Goal: Task Accomplishment & Management: Manage account settings

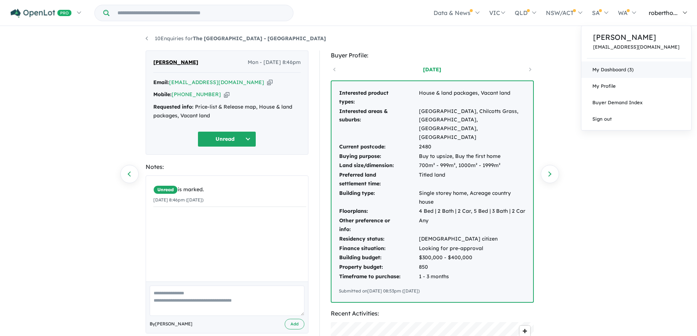
click at [638, 66] on link "My Dashboard (3)" at bounding box center [636, 69] width 110 height 16
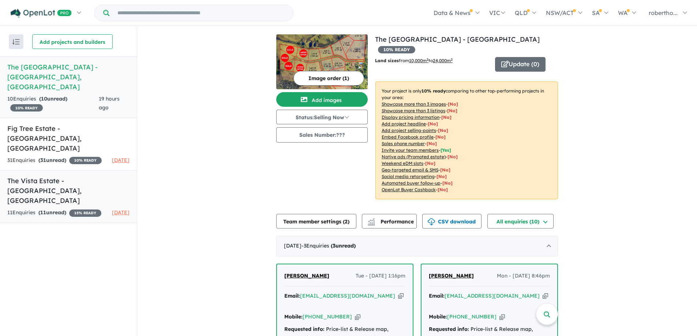
click at [38, 176] on h5 "The Vista Estate - [GEOGRAPHIC_DATA] , [GEOGRAPHIC_DATA]" at bounding box center [68, 191] width 122 height 30
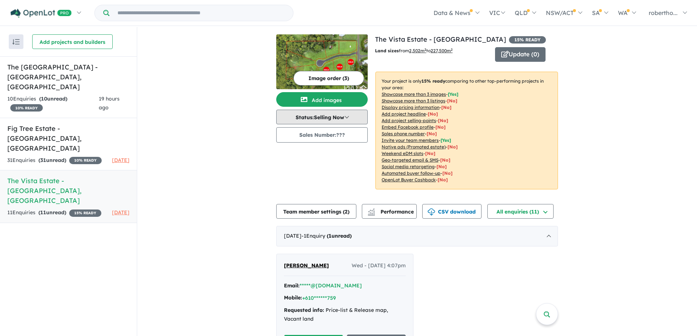
click at [344, 117] on button "Status: Selling Now" at bounding box center [321, 117] width 91 height 15
click at [295, 183] on button "Sold Out" at bounding box center [304, 184] width 54 height 16
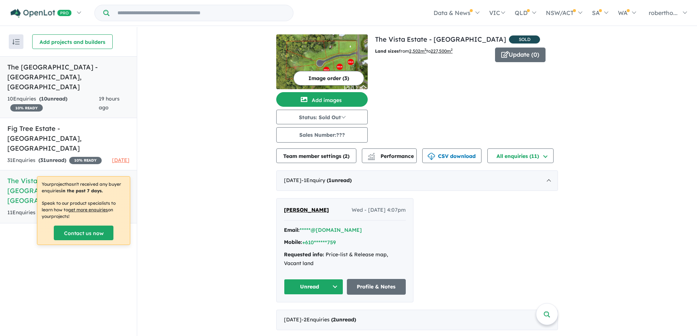
click at [85, 73] on h5 "The [GEOGRAPHIC_DATA] - [GEOGRAPHIC_DATA] , [GEOGRAPHIC_DATA]" at bounding box center [68, 77] width 122 height 30
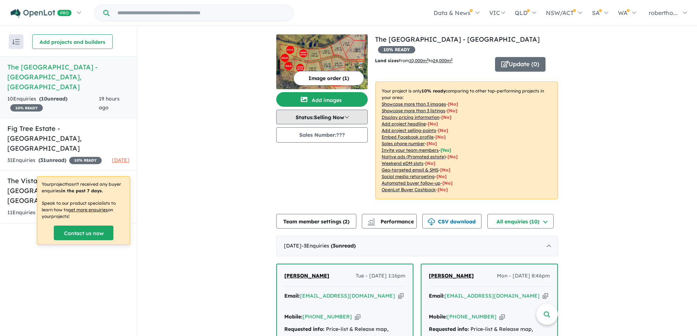
click at [338, 117] on button "Status: Selling Now" at bounding box center [321, 117] width 91 height 15
click at [316, 138] on button "In Planning" at bounding box center [304, 133] width 54 height 17
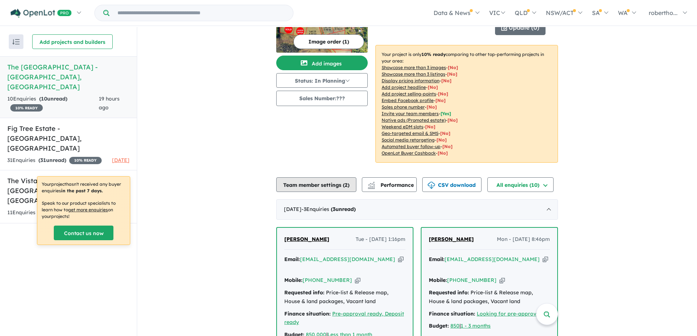
click at [340, 177] on button "Team member settings ( 2 )" at bounding box center [316, 184] width 80 height 15
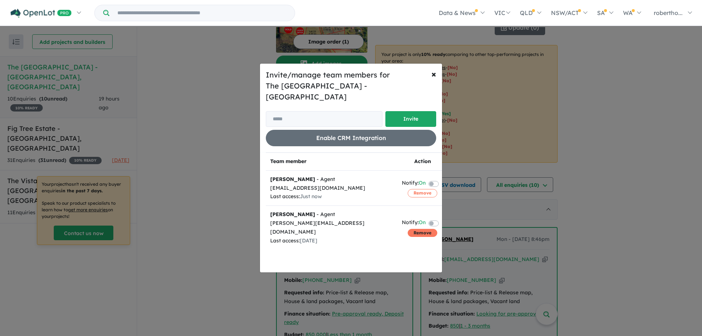
click at [420, 229] on button "Remove" at bounding box center [423, 233] width 30 height 8
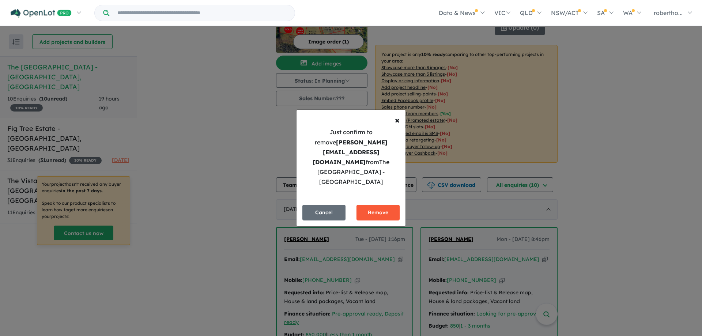
click at [387, 205] on button "Remove" at bounding box center [378, 213] width 43 height 16
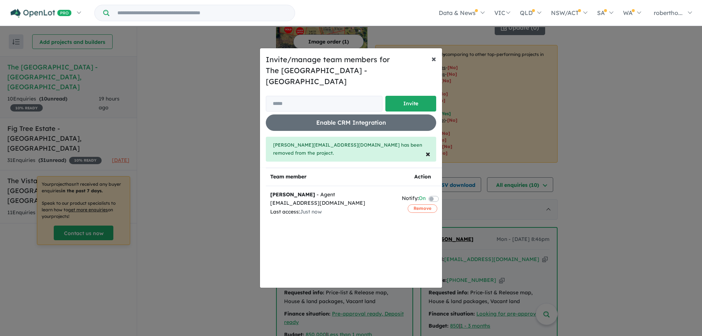
click at [433, 64] on span "×" at bounding box center [434, 58] width 5 height 11
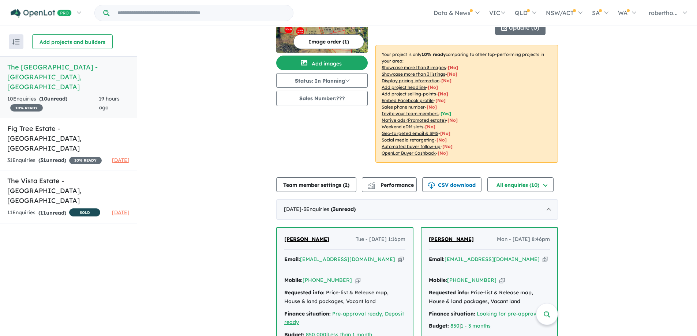
click at [53, 73] on h5 "The [GEOGRAPHIC_DATA] - [GEOGRAPHIC_DATA] , [GEOGRAPHIC_DATA]" at bounding box center [68, 77] width 122 height 30
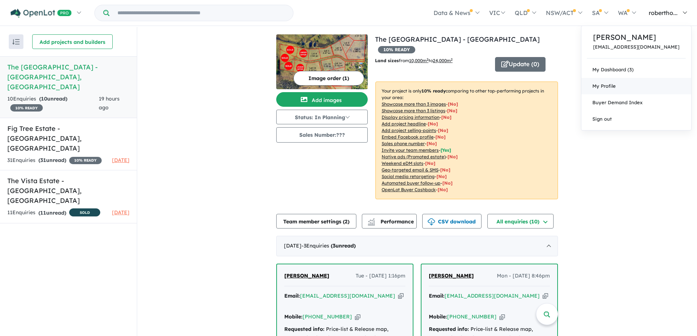
click at [643, 85] on link "My Profile" at bounding box center [636, 86] width 110 height 16
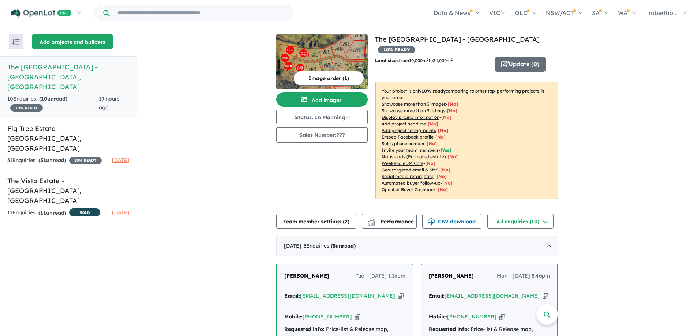
click at [73, 41] on button "Add projects and builders" at bounding box center [72, 41] width 80 height 15
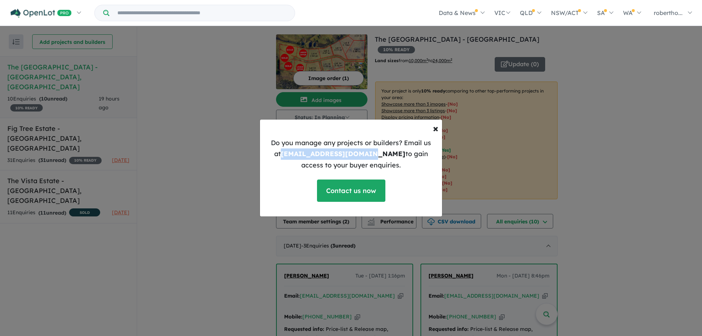
drag, startPoint x: 357, startPoint y: 153, endPoint x: 263, endPoint y: 155, distance: 94.1
click at [263, 155] on div "Do you manage any projects or builders? Email us at [EMAIL_ADDRESS][DOMAIN_NAME…" at bounding box center [351, 177] width 182 height 79
copy b "[EMAIL_ADDRESS][DOMAIN_NAME]"
click at [432, 125] on button "× Close" at bounding box center [435, 128] width 17 height 22
